Goal: Transaction & Acquisition: Obtain resource

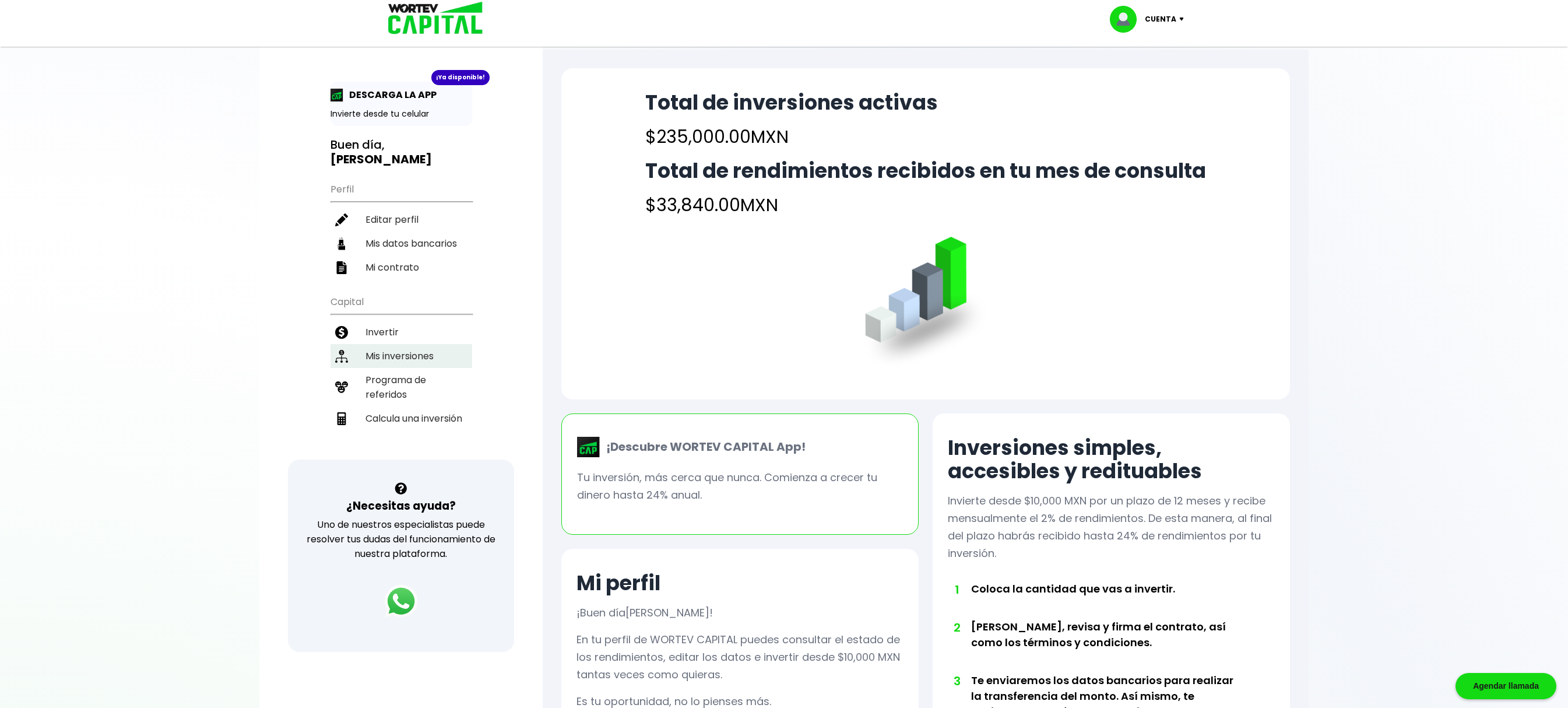
click at [395, 351] on li "Mis inversiones" at bounding box center [401, 356] width 142 height 24
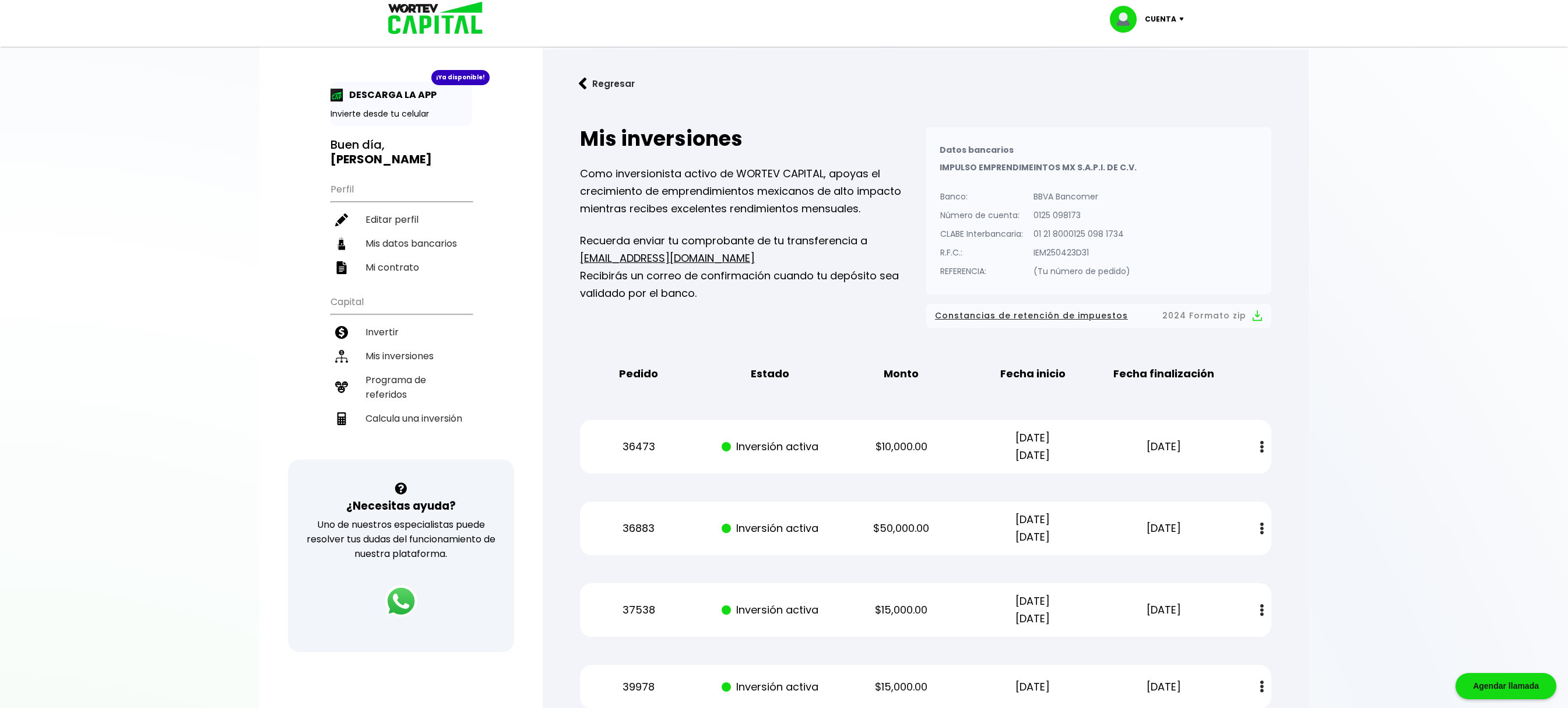
click at [584, 380] on p "Pedido" at bounding box center [639, 373] width 111 height 18
click at [1261, 450] on img at bounding box center [1262, 447] width 4 height 12
click at [1238, 484] on img at bounding box center [1238, 478] width 9 height 11
click at [1261, 528] on img at bounding box center [1262, 528] width 4 height 12
click at [1243, 559] on img at bounding box center [1238, 560] width 9 height 11
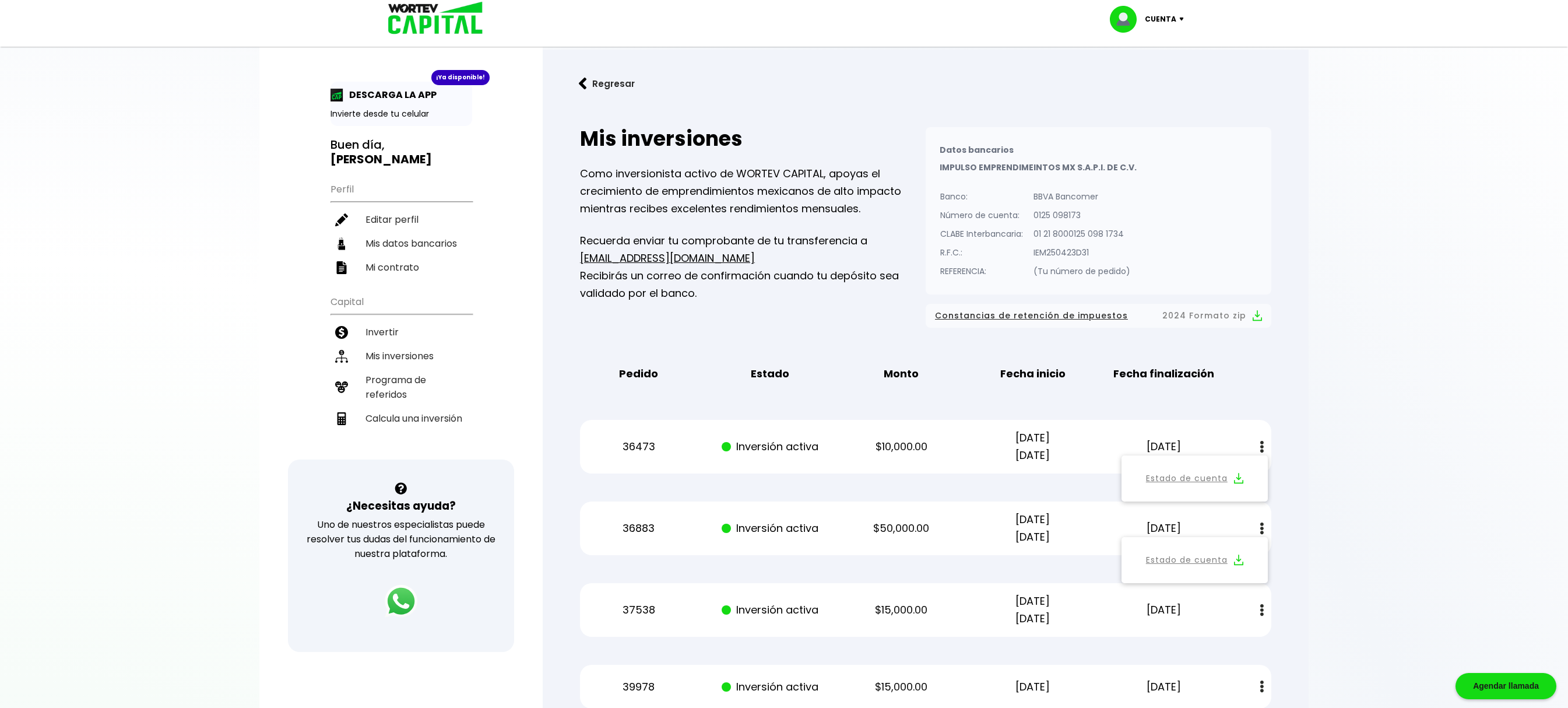
click at [1259, 606] on button at bounding box center [1262, 610] width 16 height 25
click at [1238, 640] on img at bounding box center [1238, 642] width 9 height 11
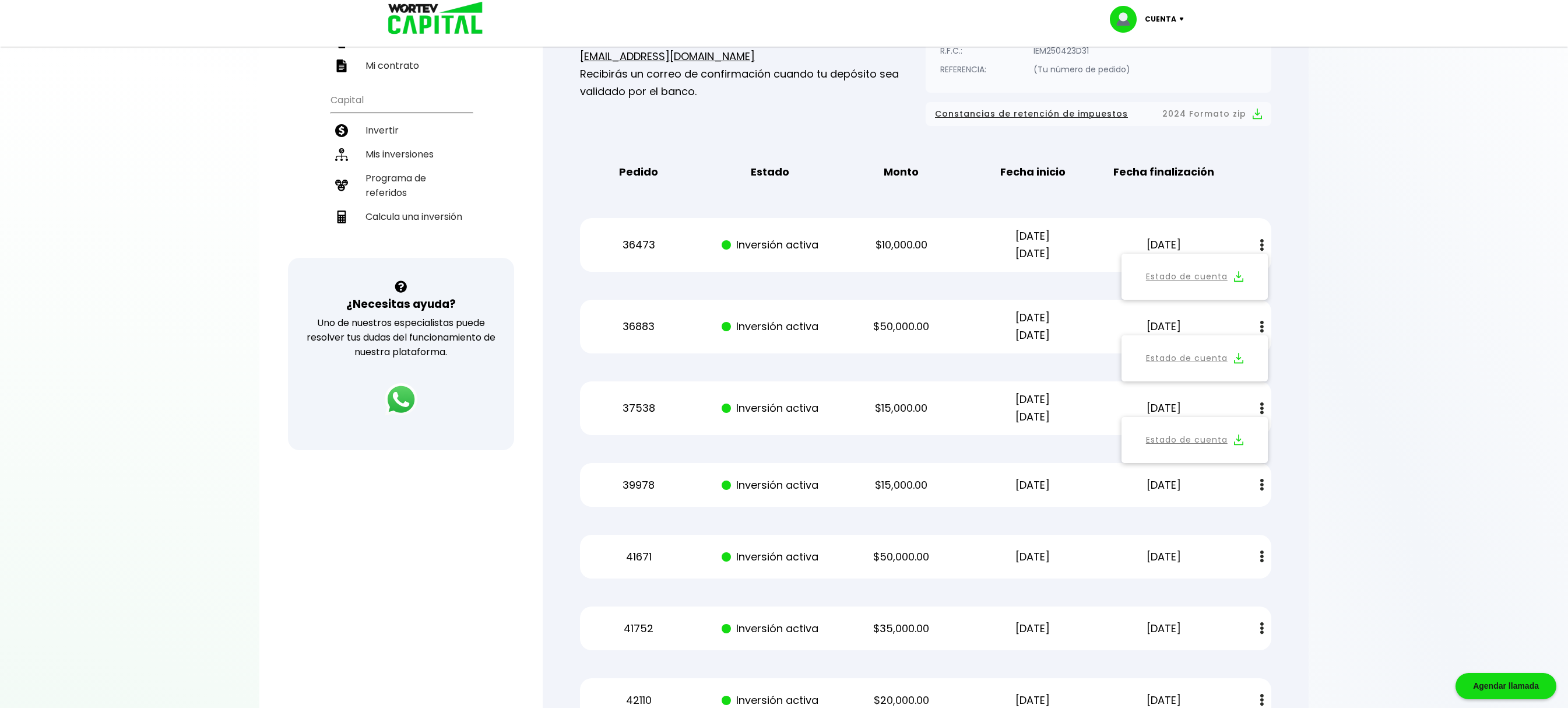
scroll to position [233, 0]
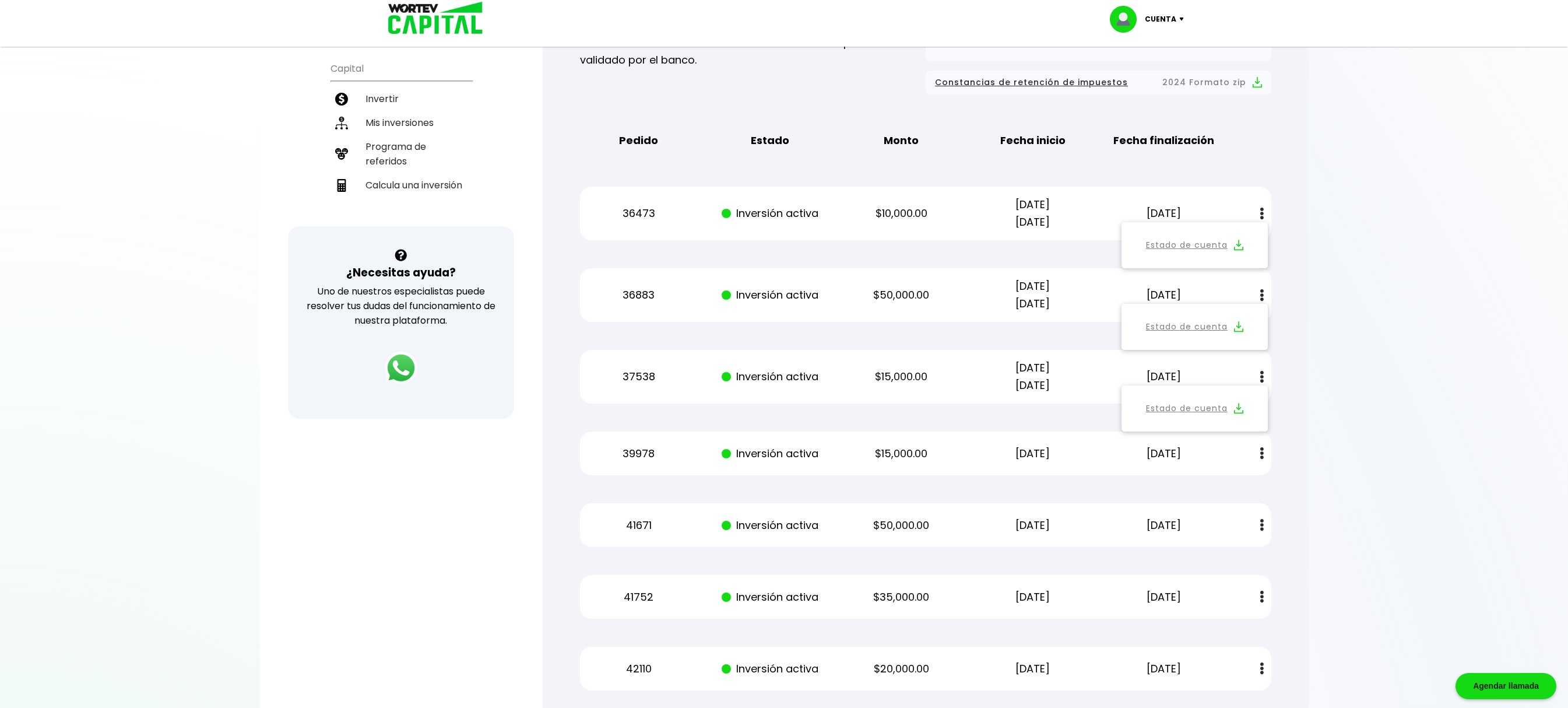
click at [1266, 526] on button at bounding box center [1262, 525] width 16 height 25
click at [1238, 555] on img at bounding box center [1238, 556] width 9 height 11
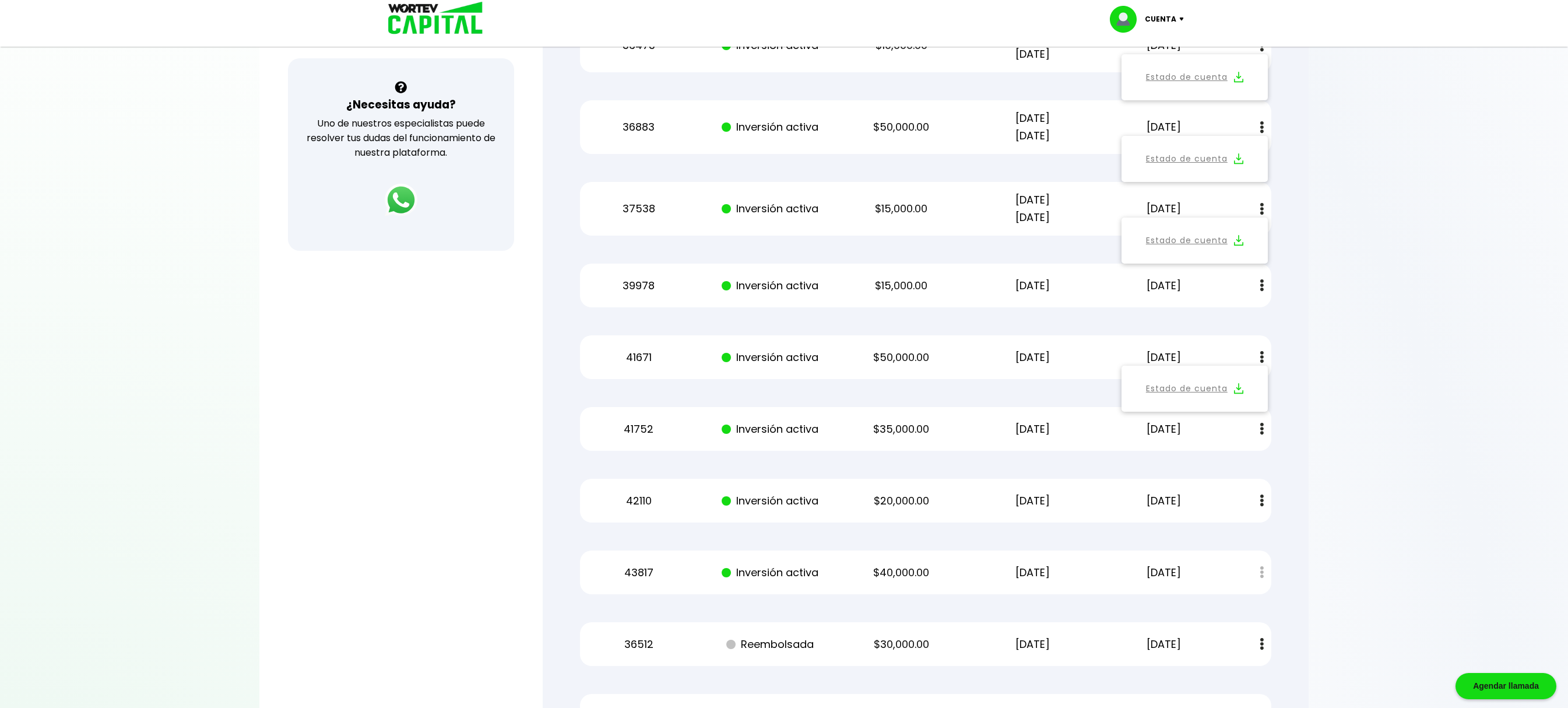
scroll to position [350, 0]
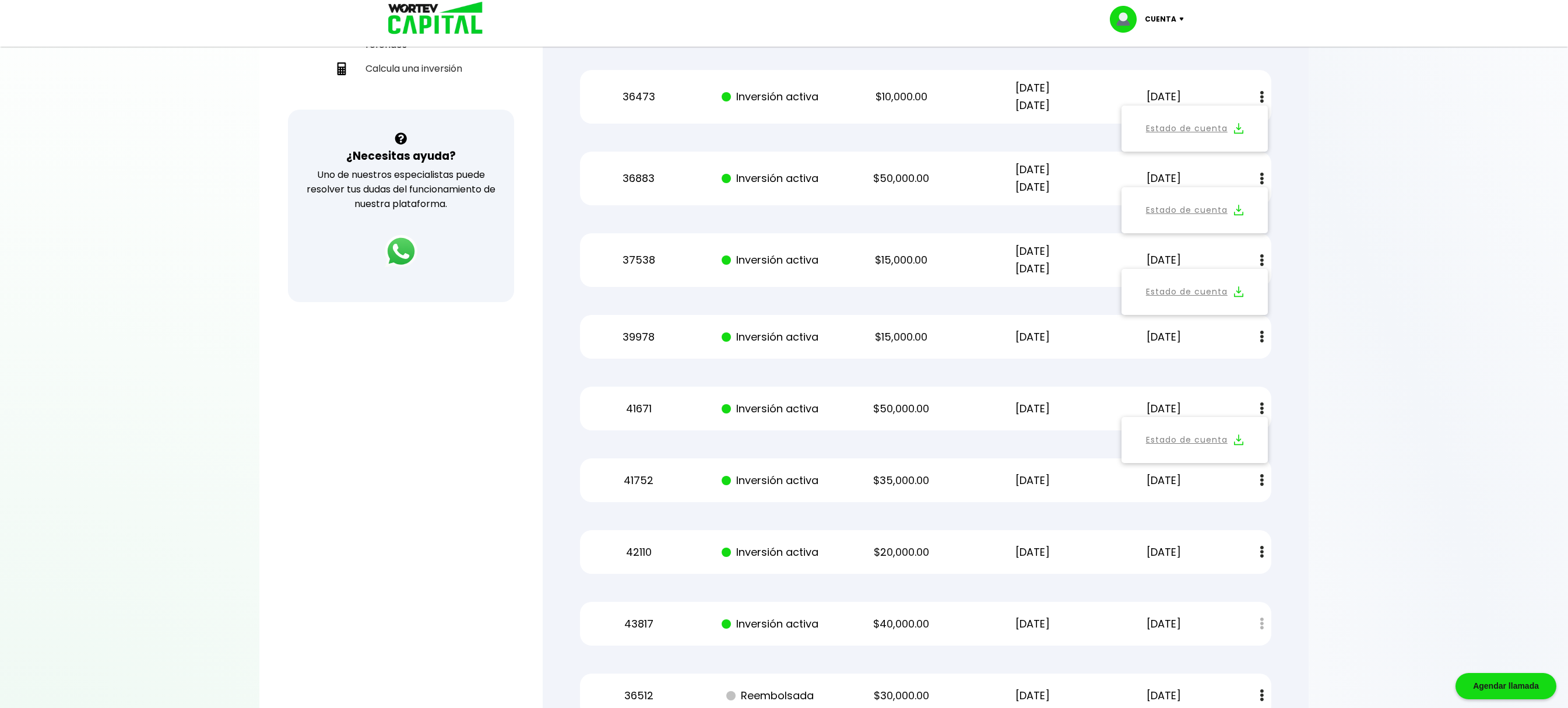
click at [1180, 18] on img at bounding box center [1184, 19] width 16 height 4
click at [1136, 75] on li "Cerrar sesión" at bounding box center [1148, 77] width 93 height 24
